Goal: Check status: Check status

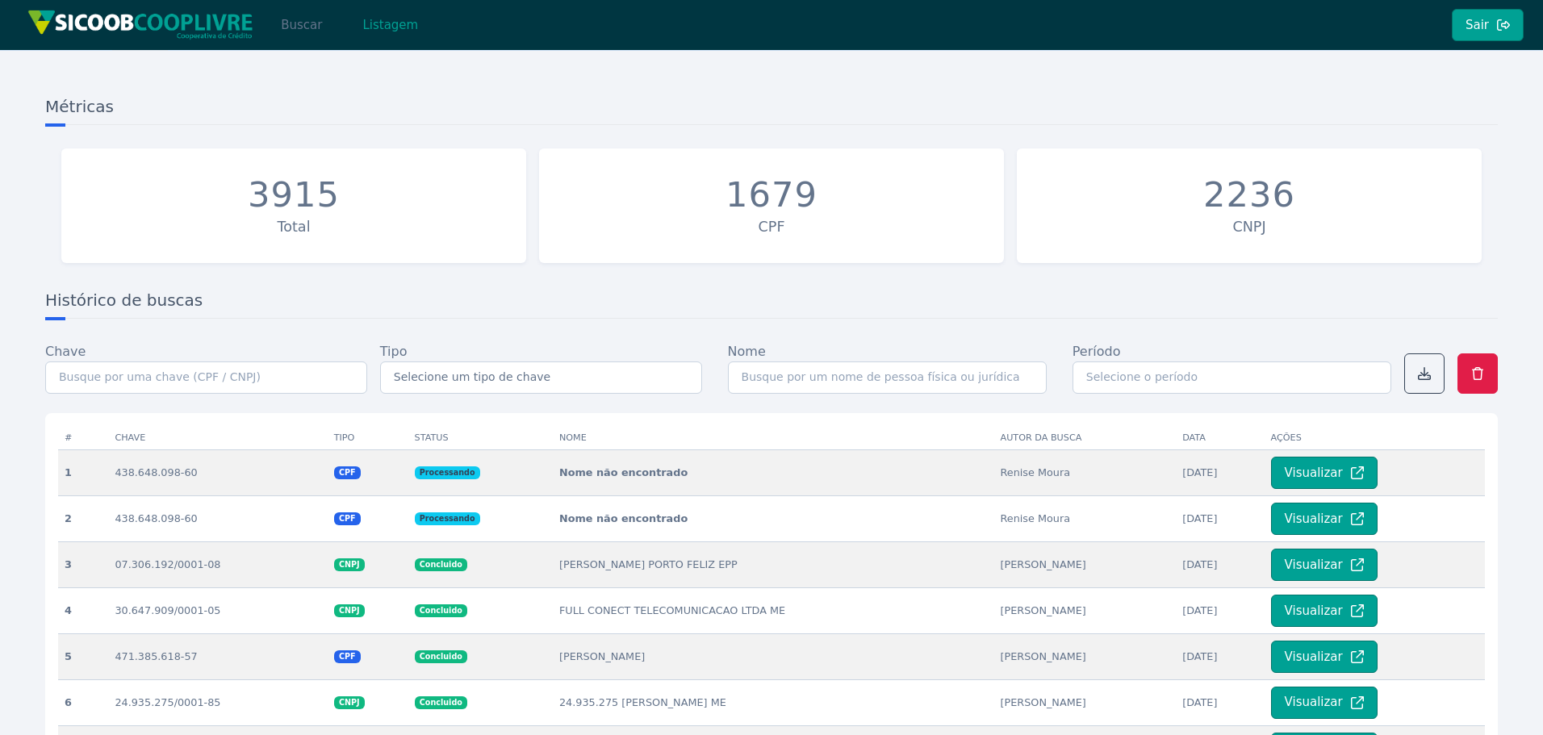
click at [294, 32] on button "Buscar" at bounding box center [301, 25] width 69 height 32
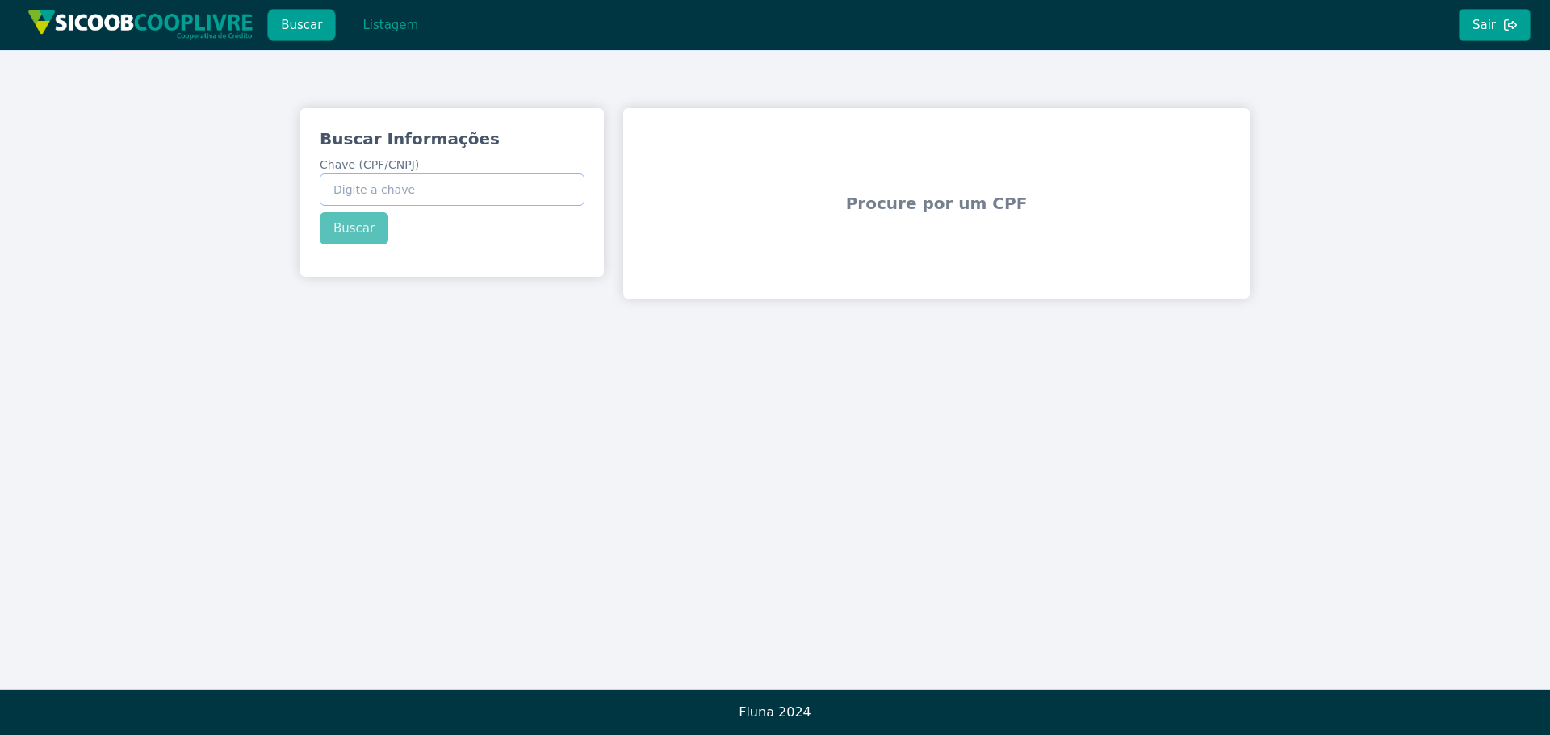
click at [474, 186] on input "Chave (CPF/CNPJ)" at bounding box center [452, 190] width 265 height 32
paste input "273.772.938-61"
type input "273.772.938-61"
click at [358, 234] on button "Buscar" at bounding box center [354, 228] width 69 height 32
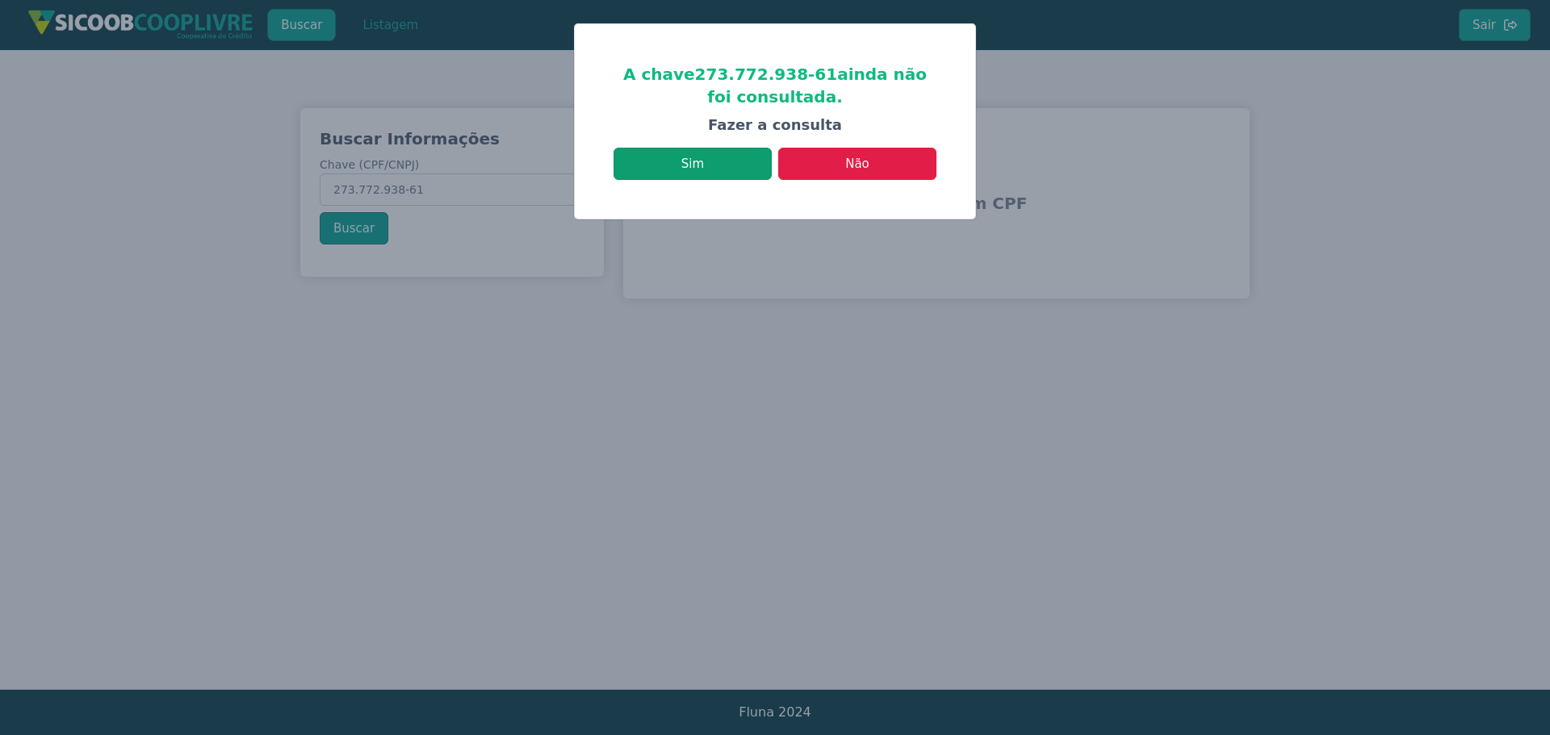
click at [694, 165] on button "Sim" at bounding box center [692, 164] width 158 height 32
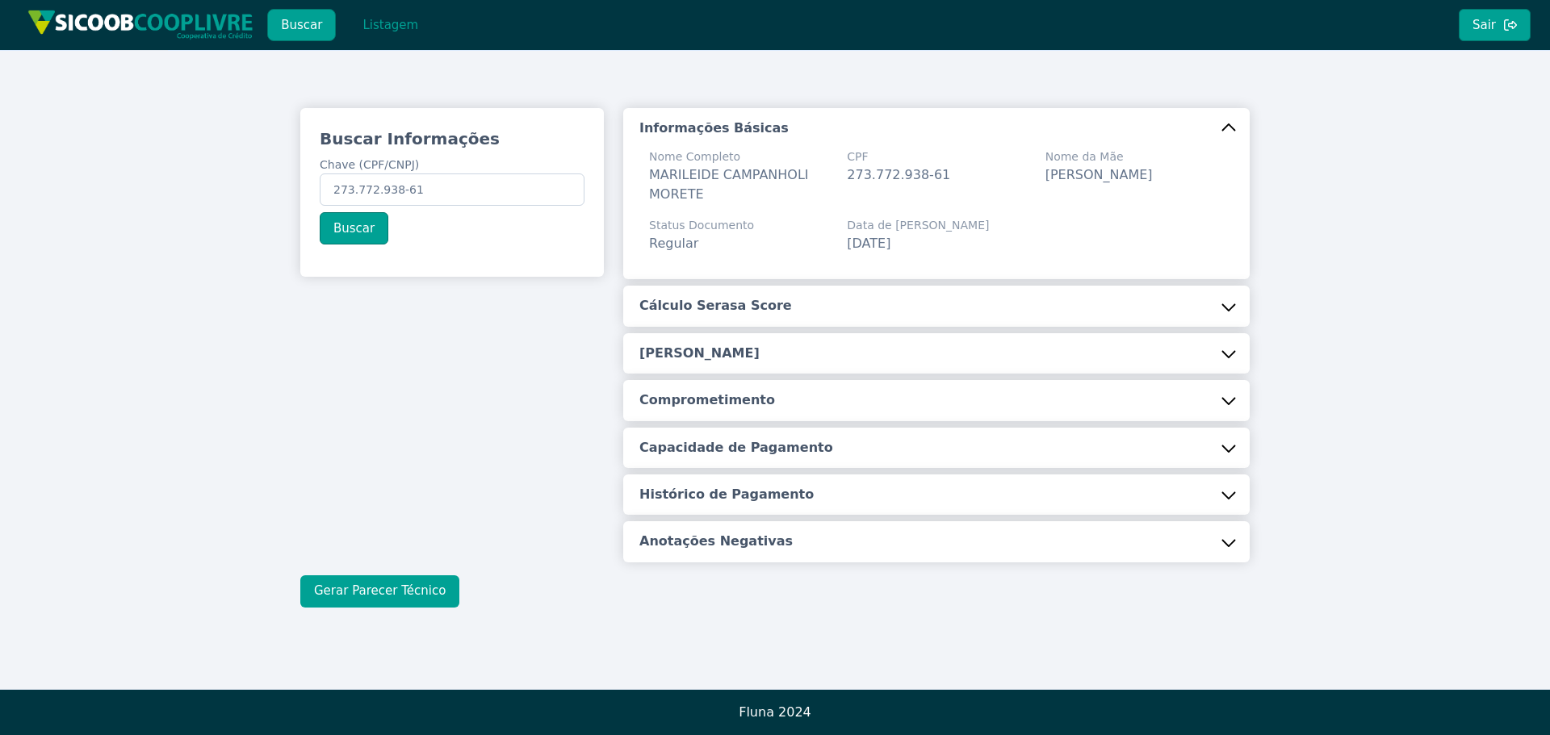
click at [376, 588] on button "Gerar Parecer Técnico" at bounding box center [379, 591] width 159 height 32
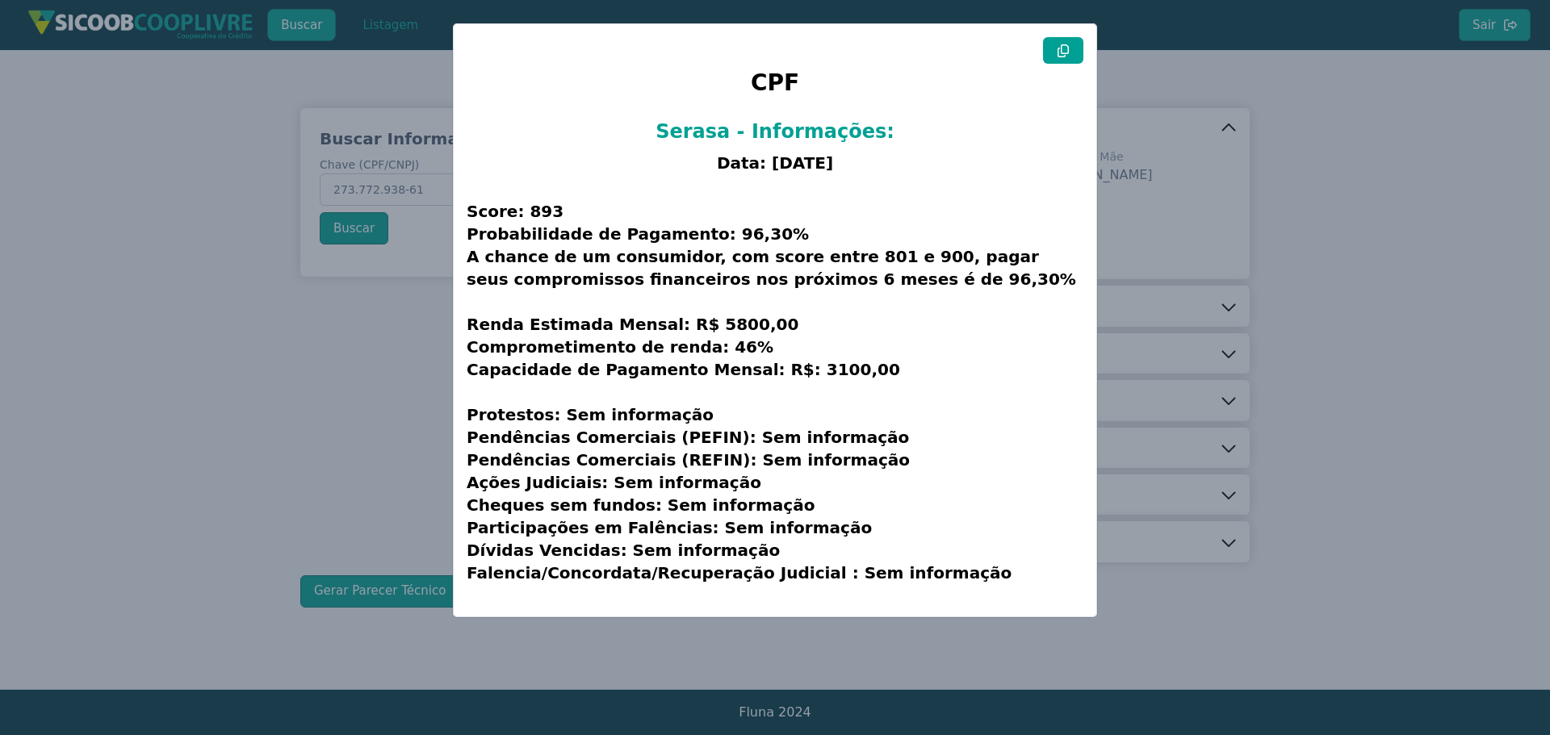
click at [1068, 55] on icon at bounding box center [1063, 50] width 13 height 13
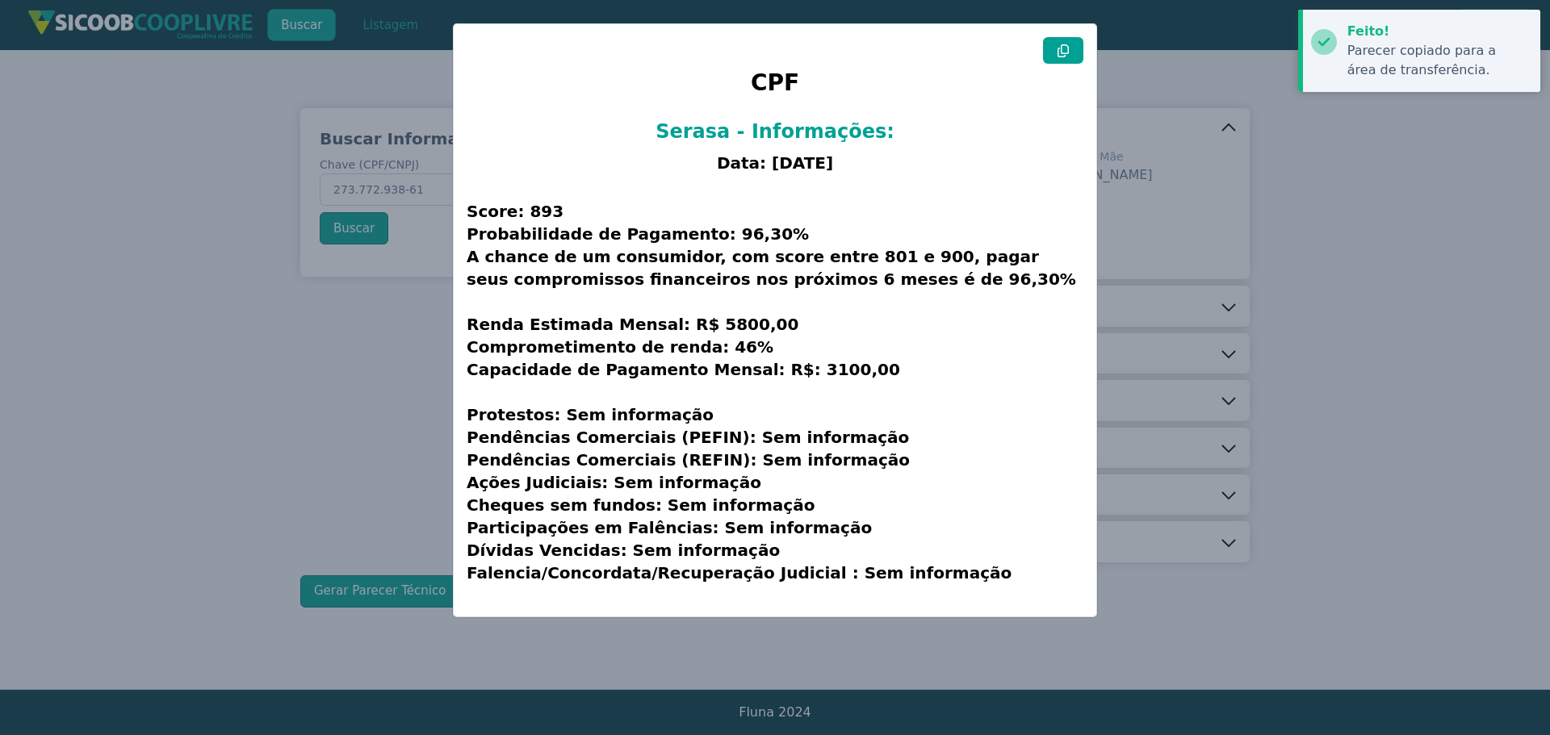
click at [1390, 226] on modal-container "CPF Serasa - Informações: Data: [DATE] Score: 893 Probabilidade de Pagamento: 9…" at bounding box center [775, 367] width 1550 height 735
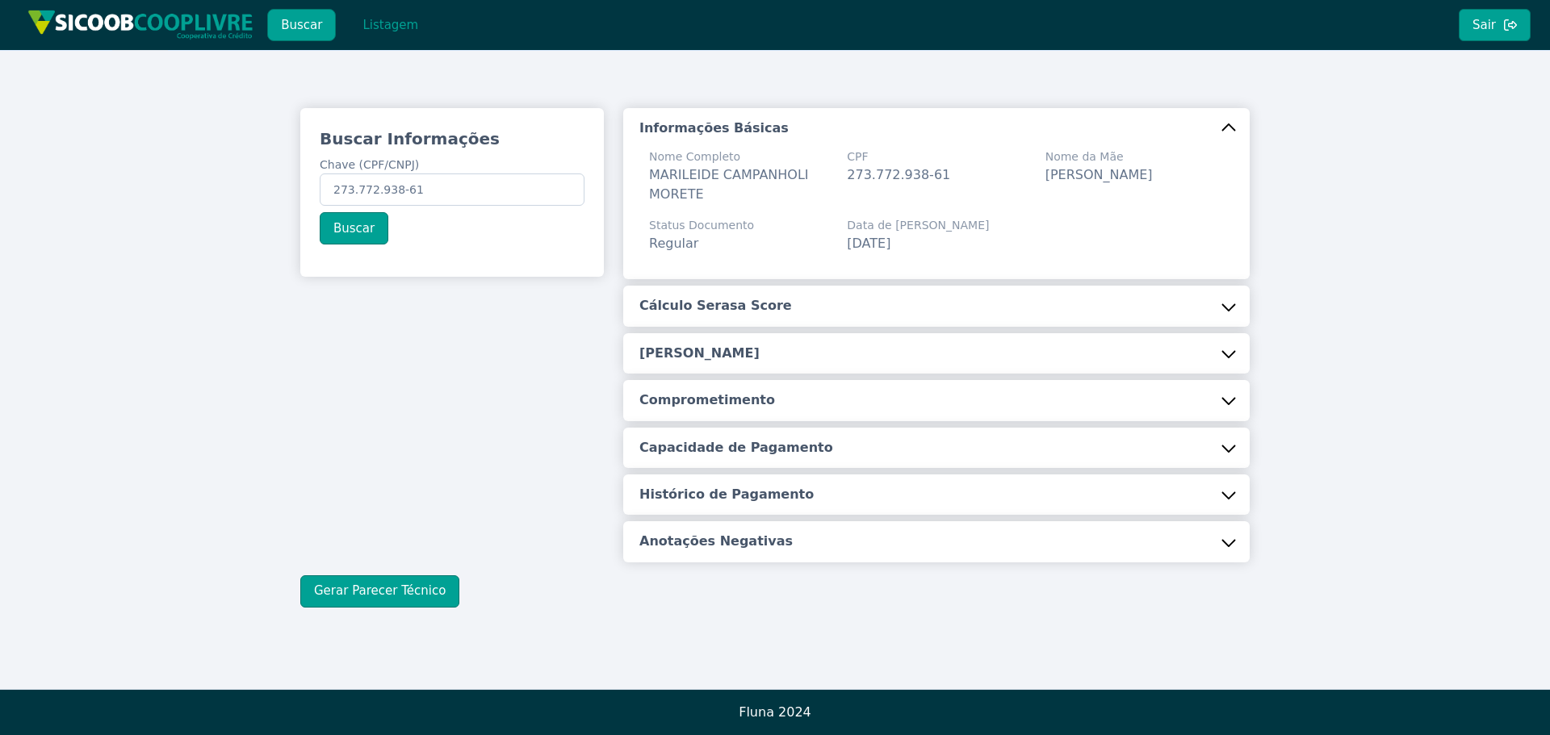
click at [288, 30] on button "Buscar" at bounding box center [301, 25] width 69 height 32
click at [384, 27] on button "Listagem" at bounding box center [390, 25] width 83 height 32
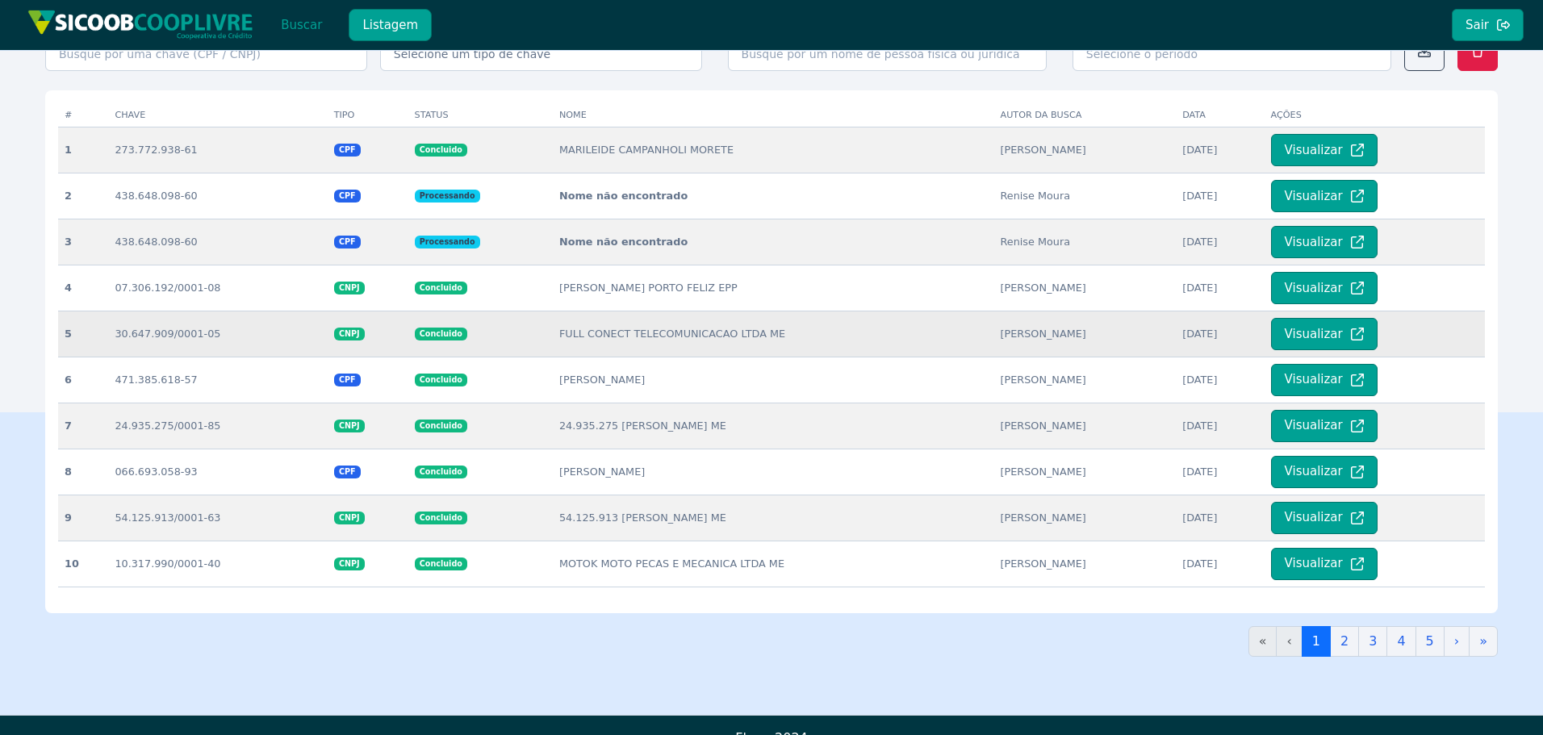
scroll to position [350, 0]
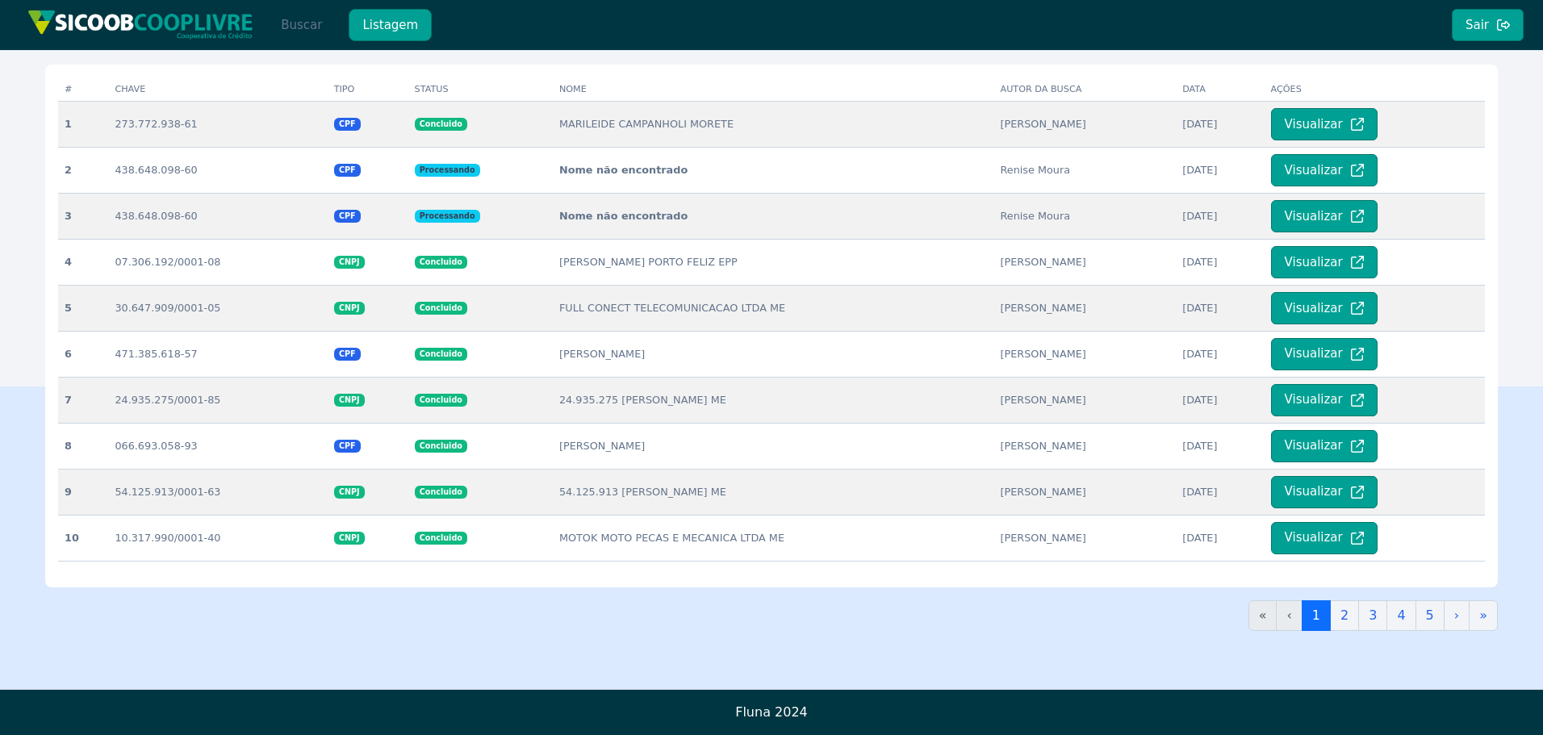
click at [290, 19] on button "Buscar" at bounding box center [301, 25] width 69 height 32
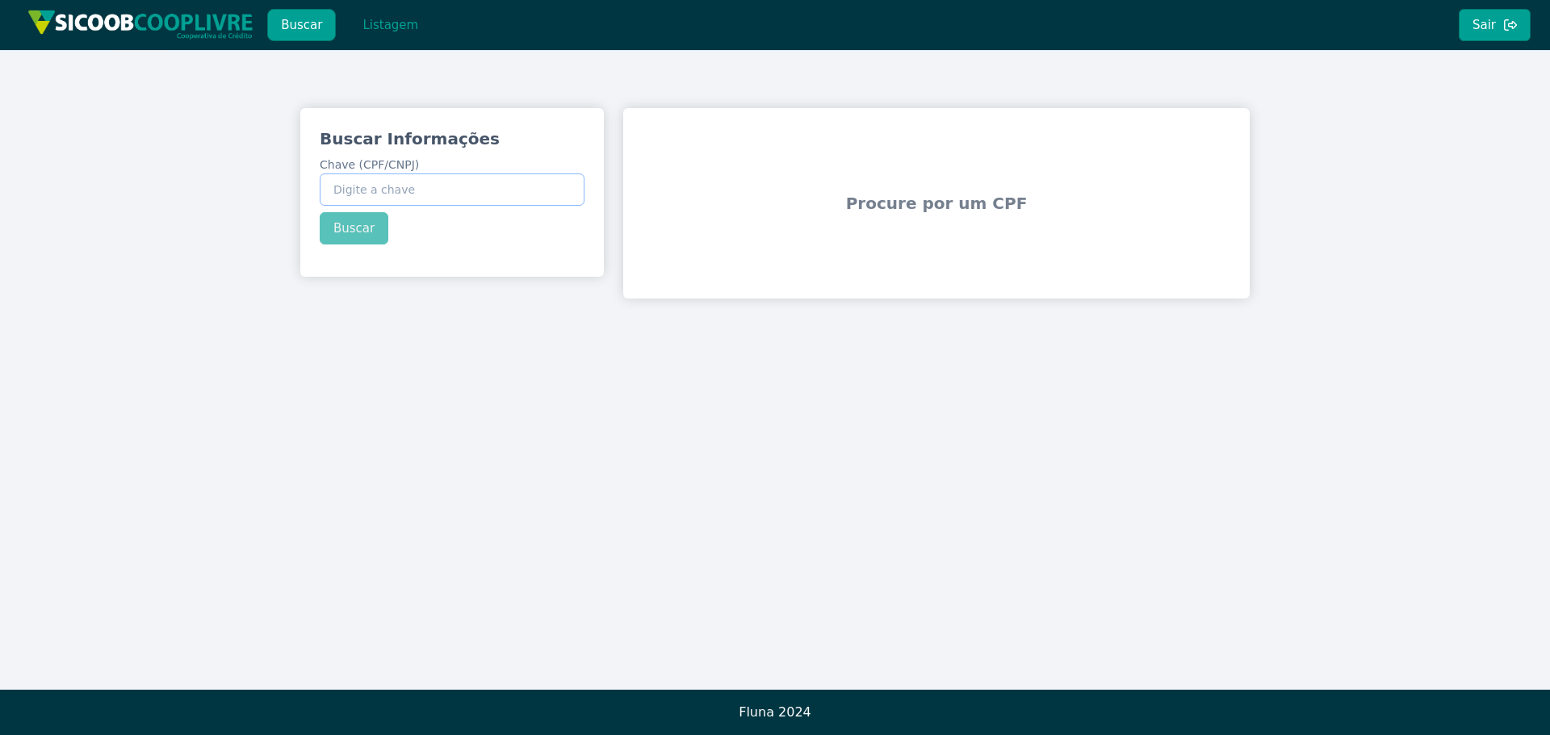
click at [369, 183] on input "Chave (CPF/CNPJ)" at bounding box center [452, 190] width 265 height 32
paste input "438.648.098-60"
type input "438.648.098-60"
click at [353, 229] on button "Buscar" at bounding box center [354, 228] width 69 height 32
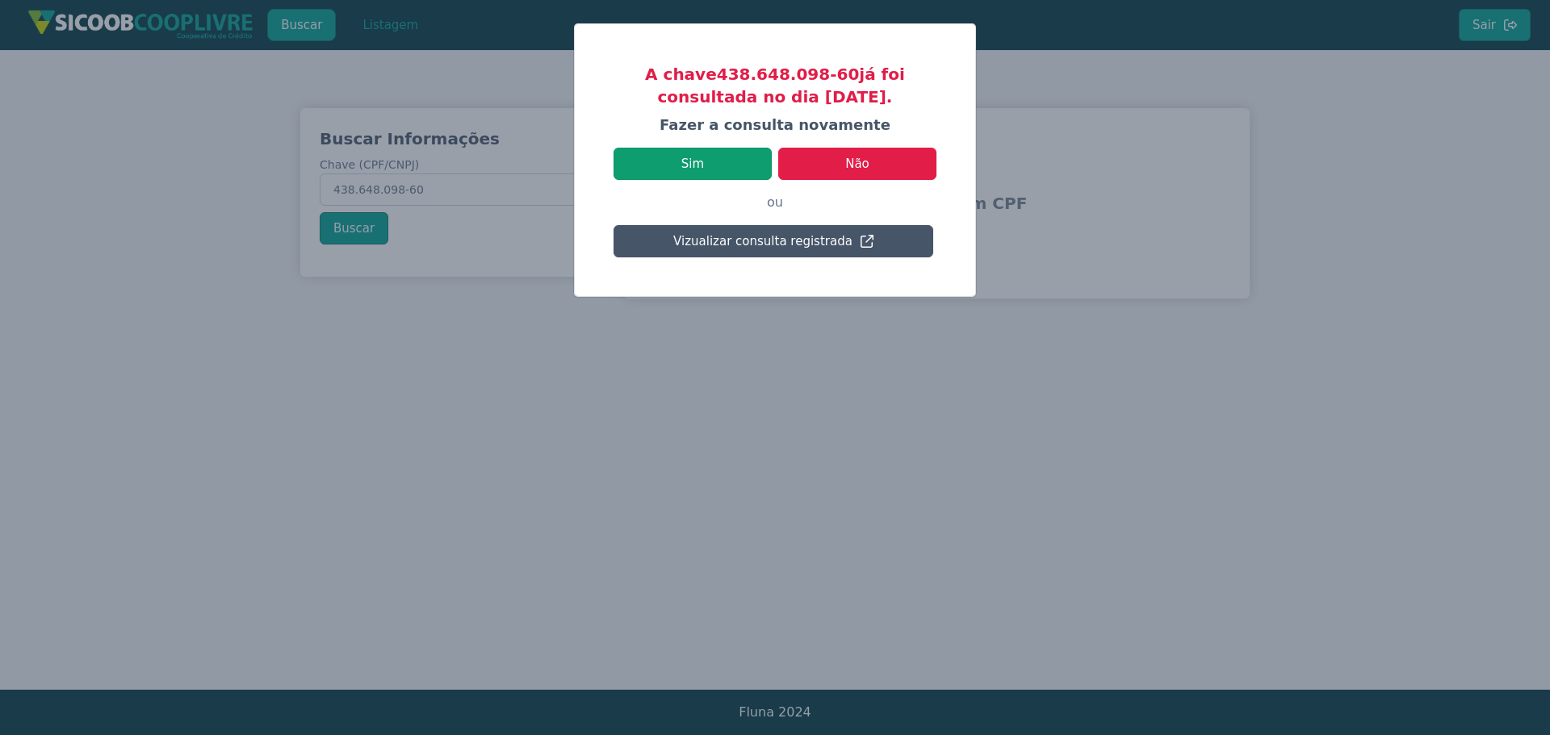
click at [724, 166] on button "Sim" at bounding box center [692, 164] width 158 height 32
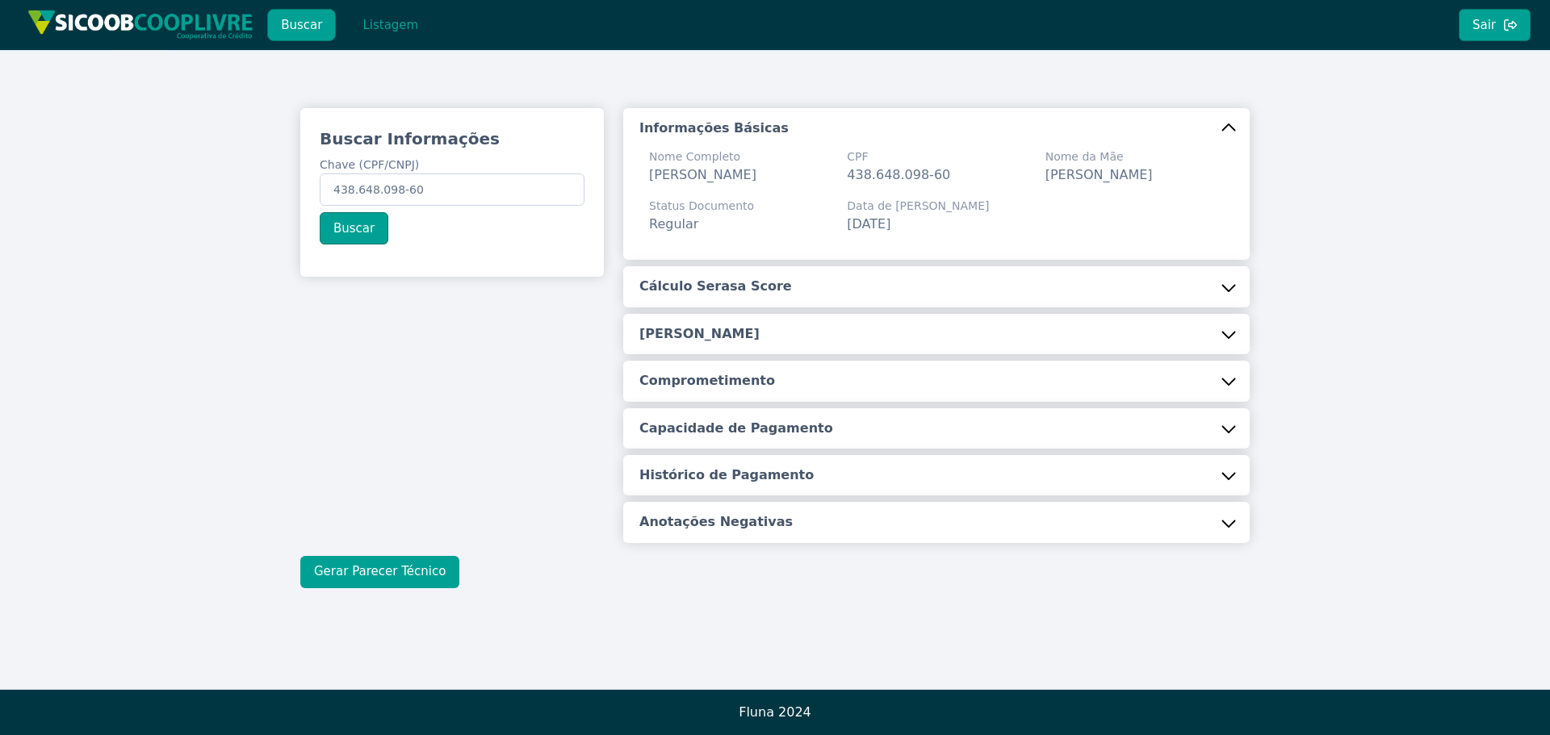
click at [411, 582] on button "Gerar Parecer Técnico" at bounding box center [379, 572] width 159 height 32
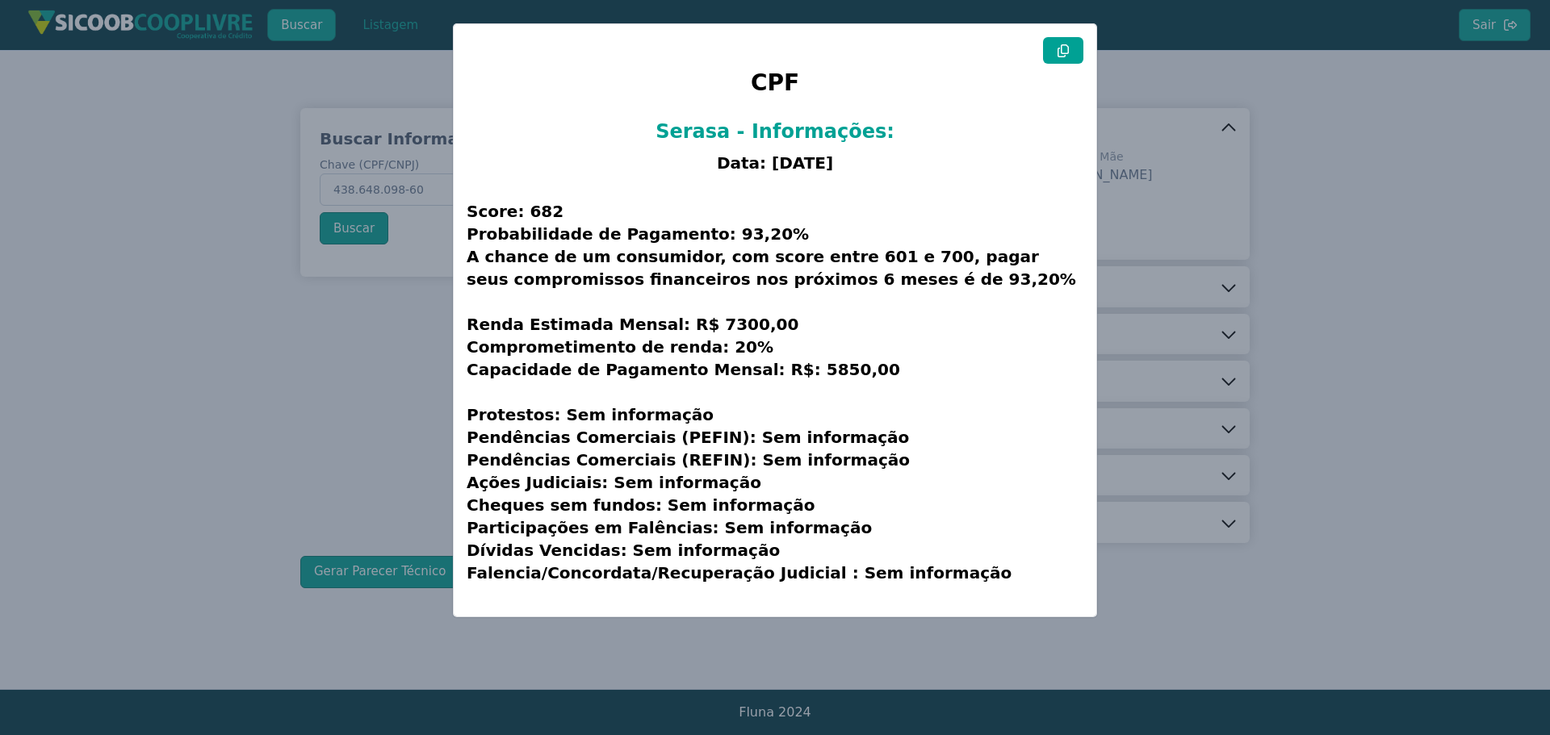
click at [1062, 54] on icon at bounding box center [1063, 50] width 13 height 13
click at [1354, 175] on modal-container "CPF Serasa - Informações: Data: [DATE] Score: 682 Probabilidade de Pagamento: 9…" at bounding box center [775, 367] width 1550 height 735
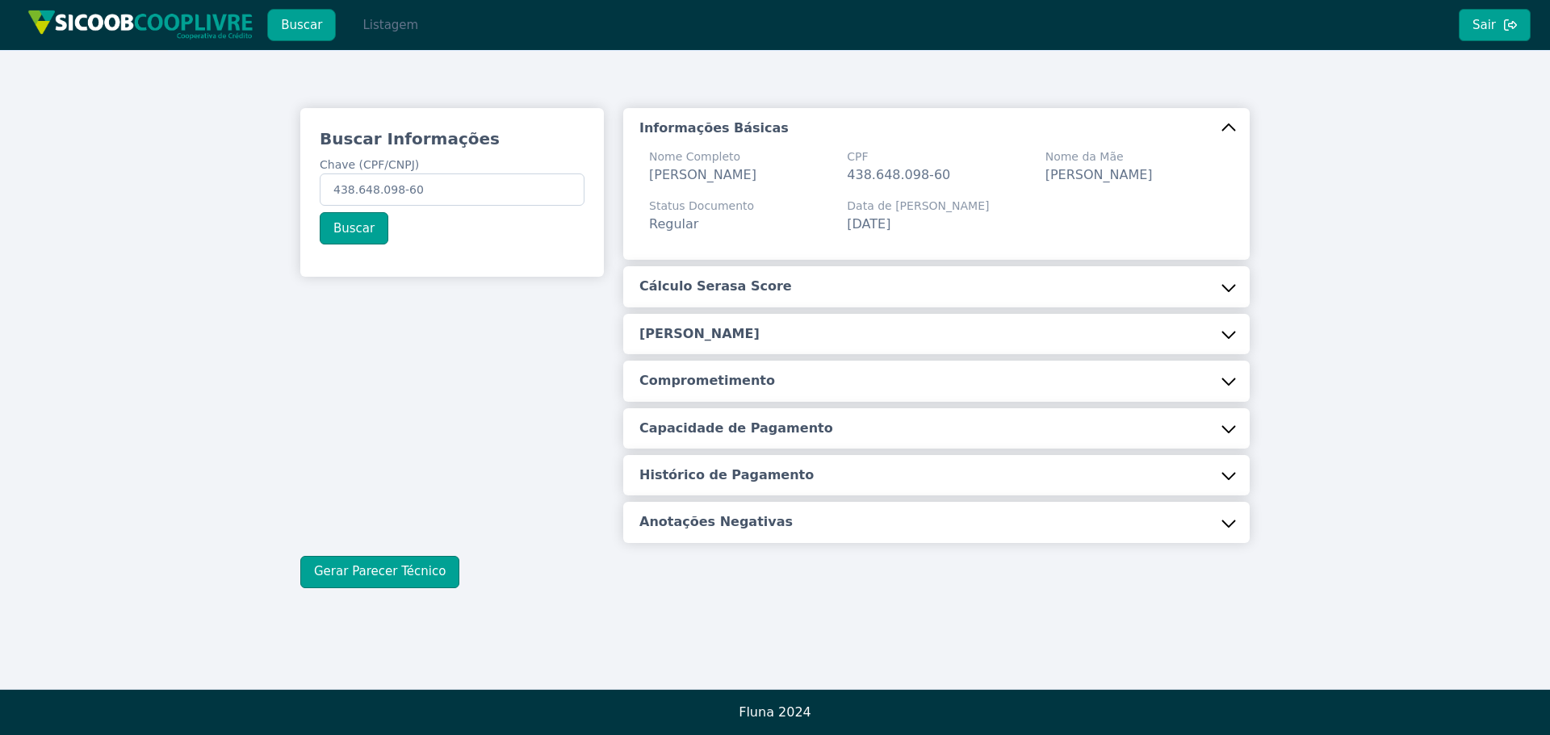
click at [379, 18] on button "Listagem" at bounding box center [390, 25] width 83 height 32
